Goal: Information Seeking & Learning: Learn about a topic

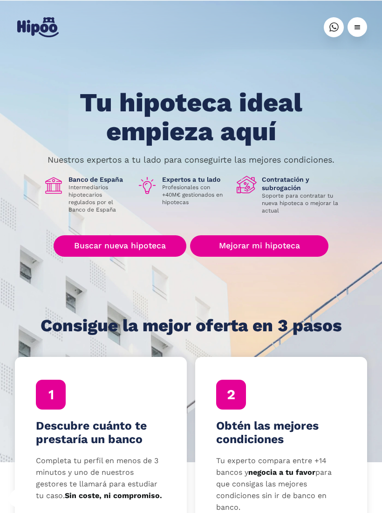
click at [138, 248] on link "Buscar nueva hipoteca" at bounding box center [120, 245] width 133 height 21
click at [264, 255] on link "Mejorar mi hipoteca" at bounding box center [259, 245] width 138 height 21
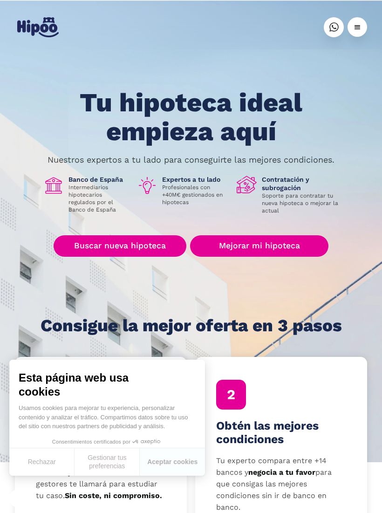
click at [147, 249] on link "Buscar nueva hipoteca" at bounding box center [120, 245] width 133 height 21
